Goal: Navigation & Orientation: Find specific page/section

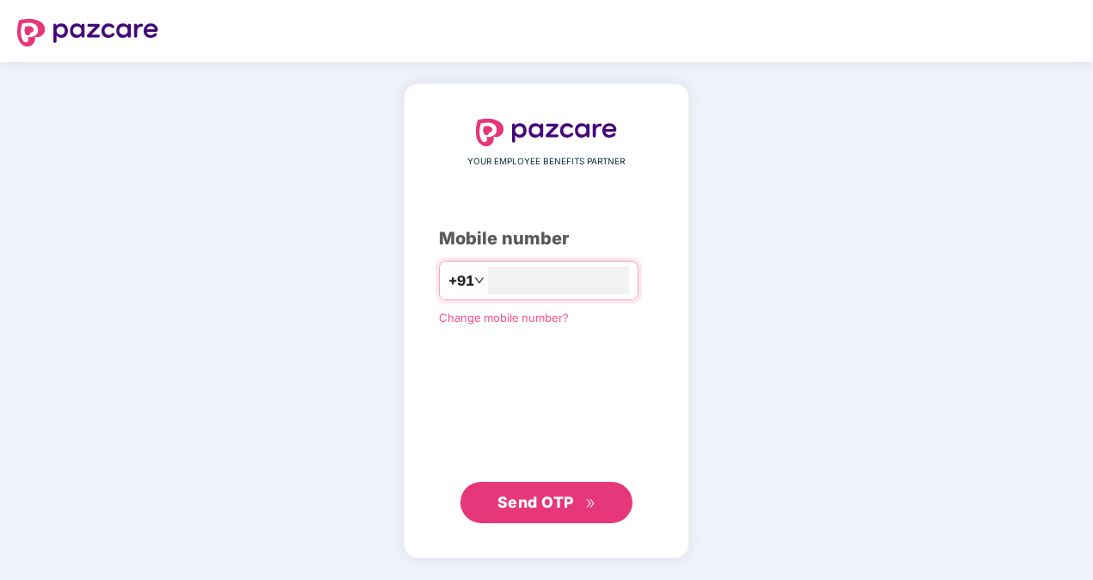
type input "**********"
click at [556, 511] on span "Send OTP" at bounding box center [546, 502] width 99 height 24
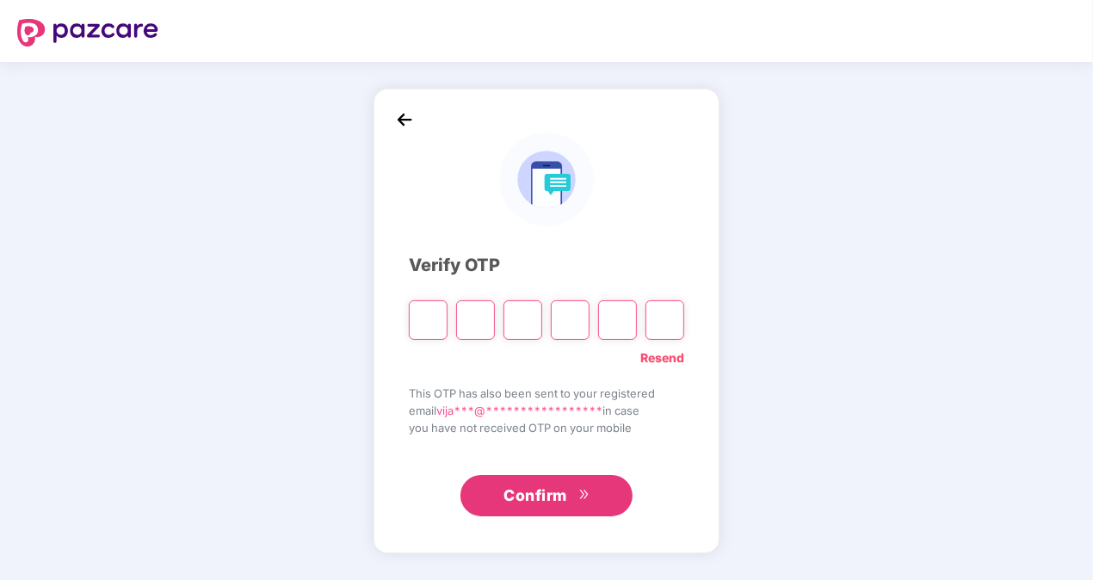
type input "*"
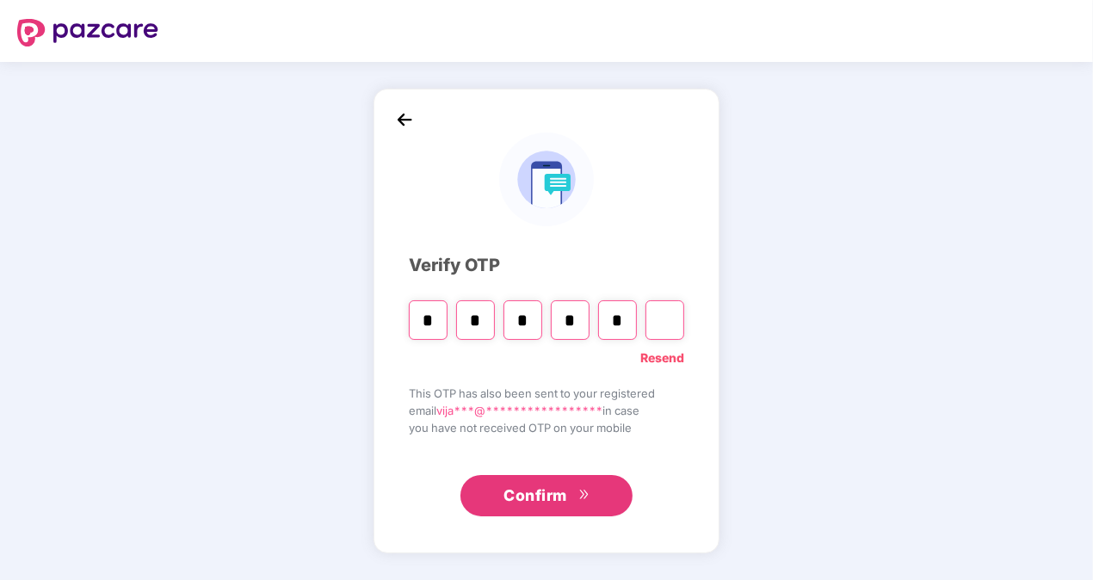
type input "*"
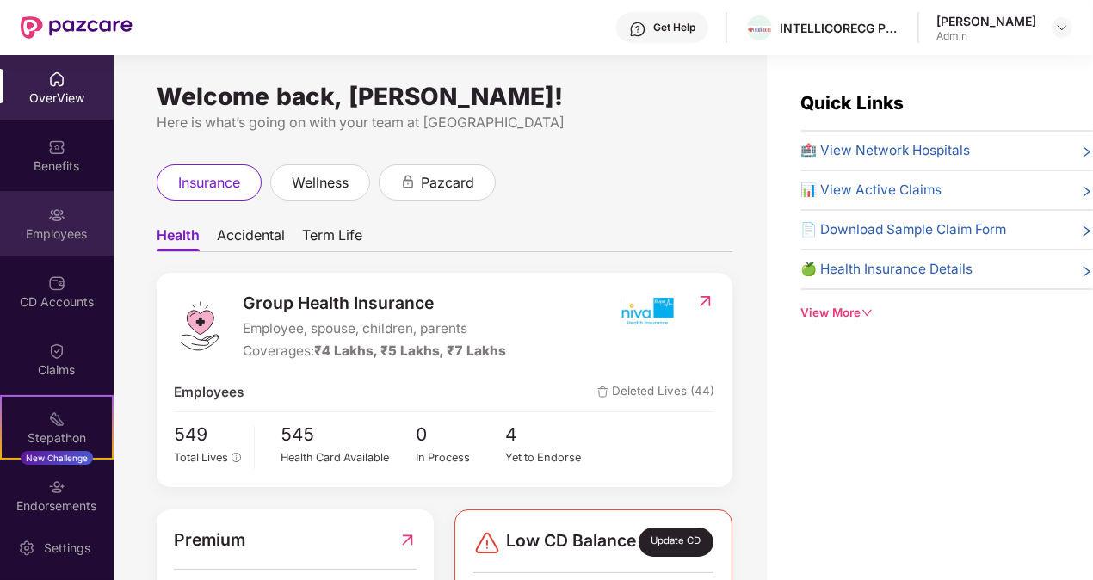
click at [64, 218] on div "Employees" at bounding box center [57, 223] width 114 height 65
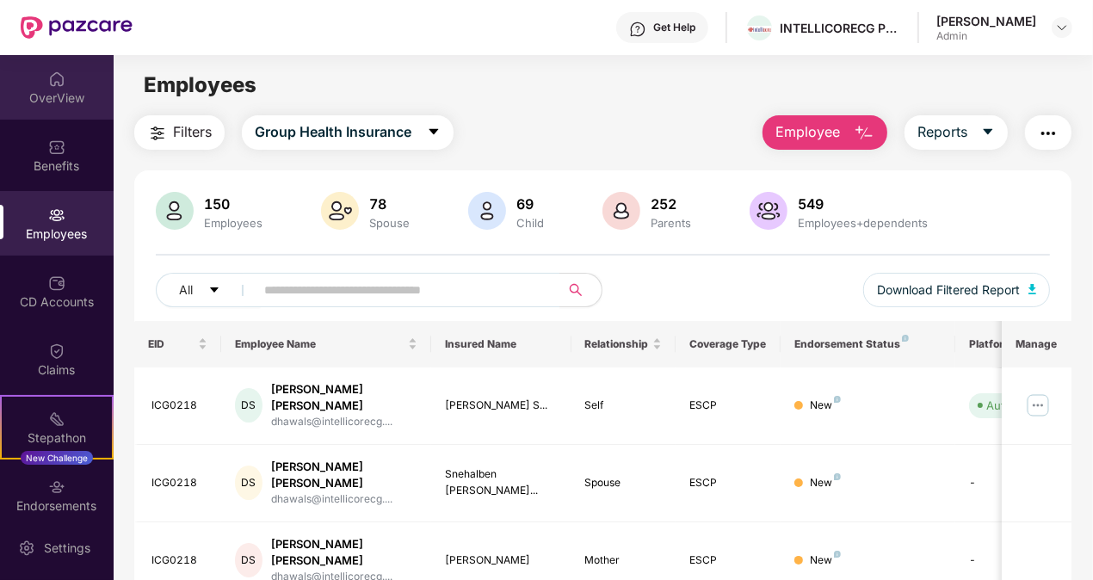
click at [43, 102] on div "OverView" at bounding box center [57, 97] width 114 height 17
